Goal: Book appointment/travel/reservation

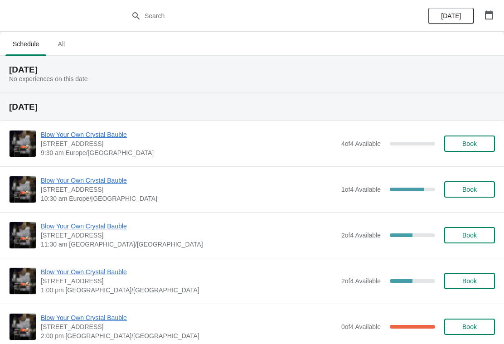
click at [490, 18] on icon "button" at bounding box center [489, 14] width 9 height 9
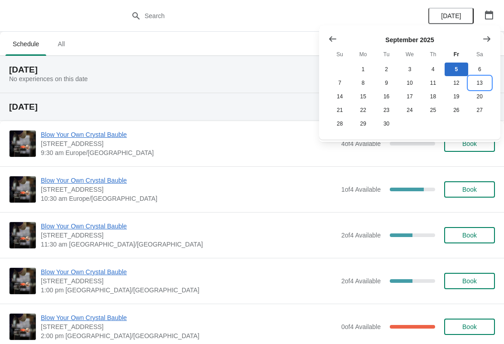
click at [478, 82] on button "13" at bounding box center [479, 83] width 23 height 14
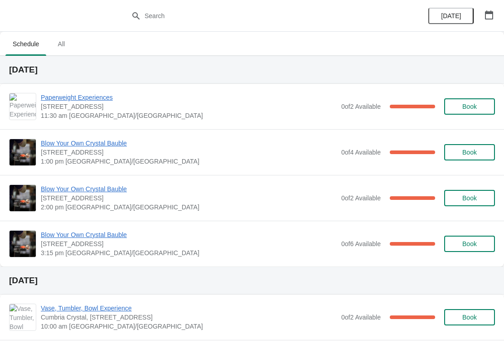
click at [66, 189] on span "Blow Your Own Crystal Bauble" at bounding box center [189, 188] width 296 height 9
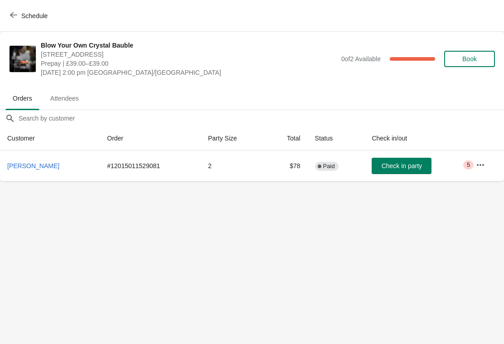
click at [481, 167] on icon "button" at bounding box center [480, 164] width 9 height 9
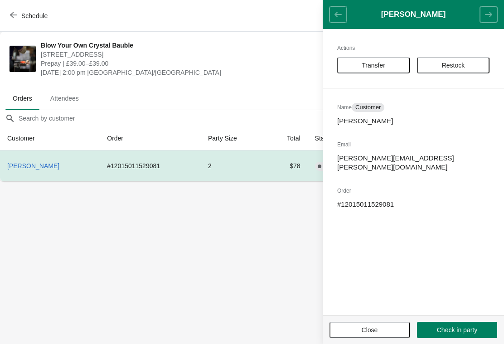
click at [389, 63] on span "Transfer" at bounding box center [373, 65] width 56 height 7
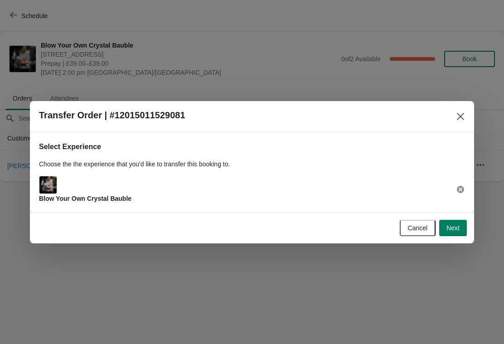
click at [454, 228] on span "Next" at bounding box center [452, 227] width 13 height 7
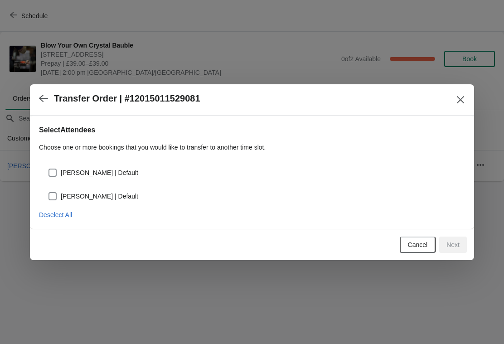
click at [54, 169] on span at bounding box center [53, 173] width 8 height 8
click at [49, 169] on input "[PERSON_NAME] | Default" at bounding box center [49, 169] width 0 height 0
checkbox input "true"
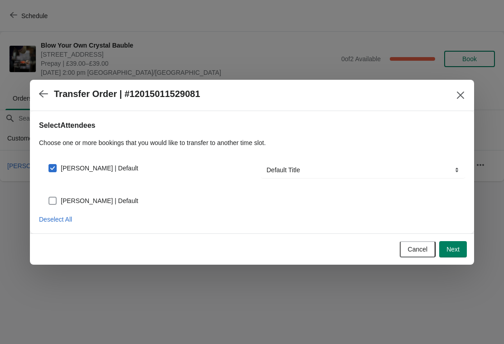
click at [52, 197] on span at bounding box center [53, 201] width 8 height 8
click at [49, 197] on input "[PERSON_NAME] | Default" at bounding box center [49, 197] width 0 height 0
checkbox input "true"
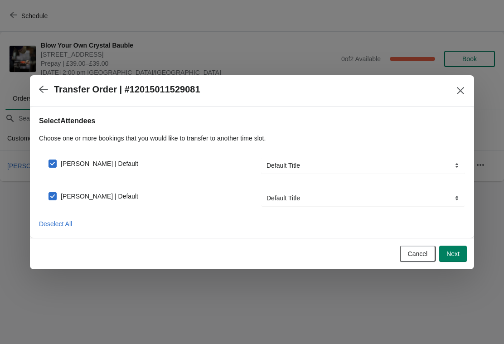
click at [459, 250] on span "Next" at bounding box center [452, 253] width 13 height 7
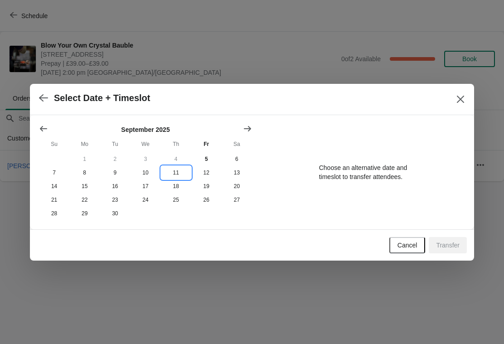
click at [178, 171] on button "11" at bounding box center [176, 173] width 30 height 14
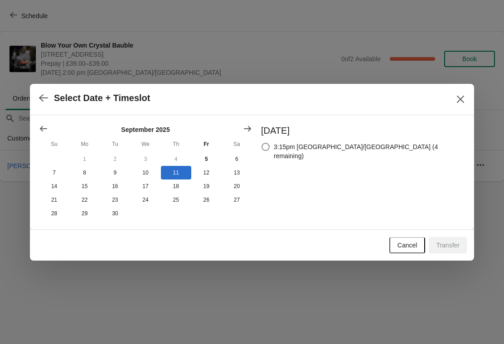
click at [270, 146] on span at bounding box center [266, 147] width 8 height 8
click at [262, 143] on input "3:15pm [GEOGRAPHIC_DATA]/[GEOGRAPHIC_DATA] (4 remaining)" at bounding box center [262, 143] width 0 height 0
radio input "true"
click at [456, 246] on span "Transfer" at bounding box center [448, 245] width 24 height 7
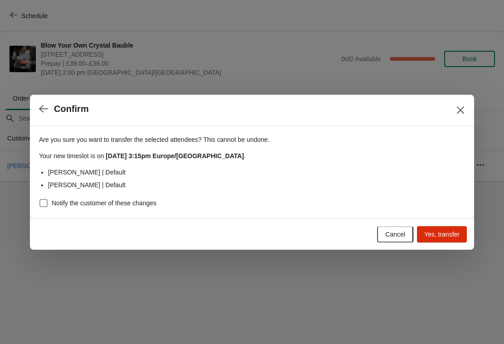
click at [44, 204] on span at bounding box center [43, 203] width 8 height 8
click at [40, 199] on input "Notify the customer of these changes" at bounding box center [39, 199] width 0 height 0
checkbox input "true"
click at [452, 228] on button "Yes, transfer" at bounding box center [442, 234] width 50 height 16
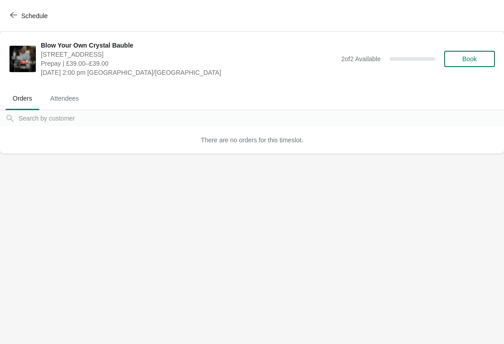
click at [18, 17] on span "Schedule" at bounding box center [30, 15] width 36 height 9
